Goal: Find specific page/section: Find specific page/section

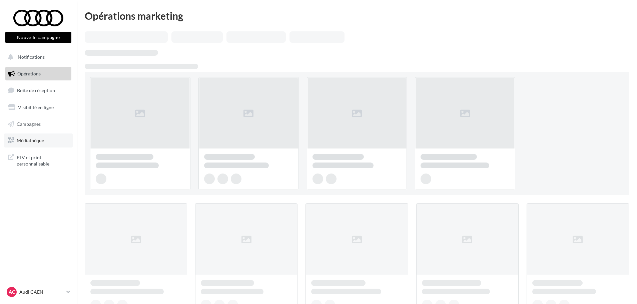
click at [43, 142] on span "Médiathèque" at bounding box center [30, 140] width 27 height 6
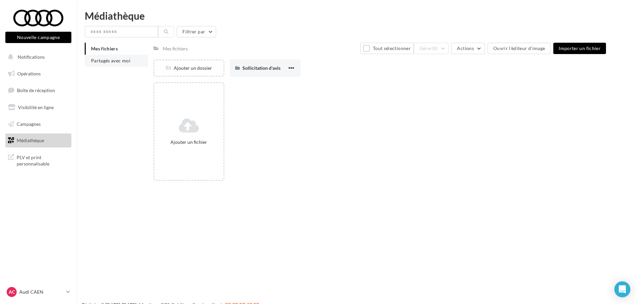
click at [102, 60] on span "Partagés avec moi" at bounding box center [110, 61] width 39 height 6
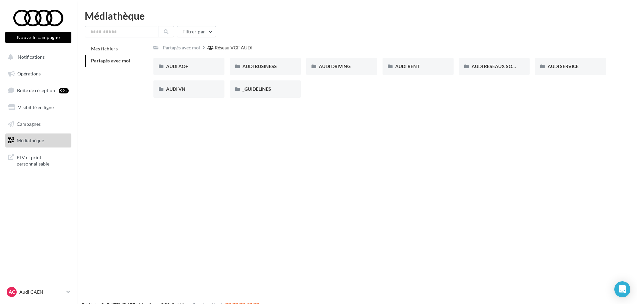
click at [354, 210] on div "Nouvelle campagne Nouvelle campagne Notifications Opérations Boîte de réception…" at bounding box center [318, 163] width 637 height 304
click at [349, 138] on div "Nouvelle campagne Nouvelle campagne Notifications Opérations Boîte de réception…" at bounding box center [318, 163] width 637 height 304
